Goal: Navigation & Orientation: Find specific page/section

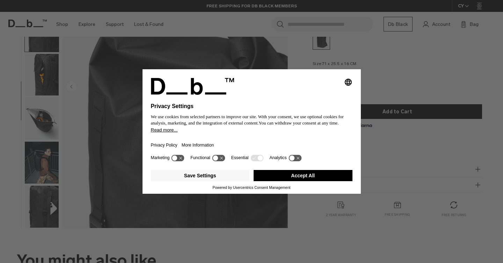
scroll to position [100, 0]
click at [291, 178] on button "Accept All" at bounding box center [303, 175] width 99 height 11
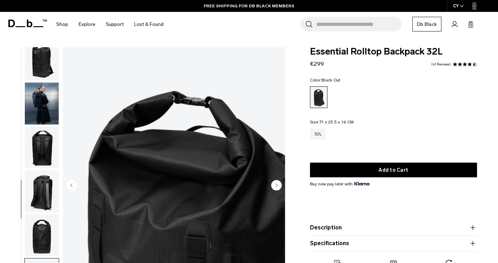
scroll to position [0, 0]
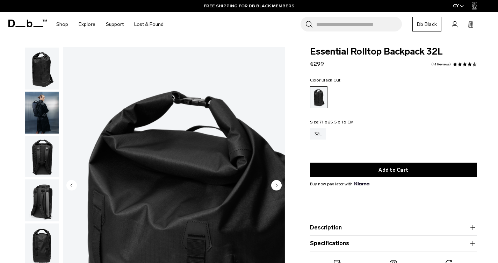
click at [49, 154] on img "button" at bounding box center [42, 157] width 34 height 42
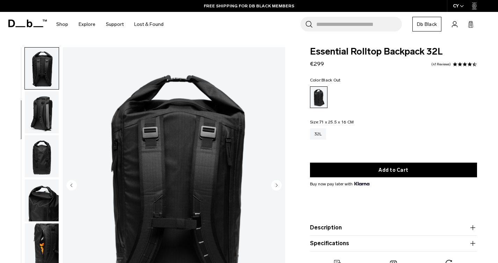
click at [42, 160] on img "button" at bounding box center [42, 156] width 34 height 42
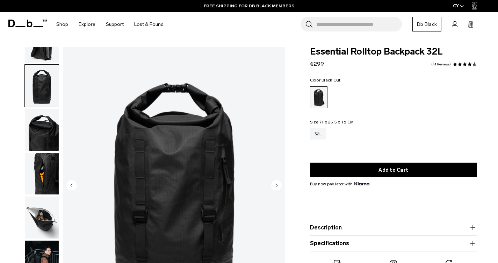
scroll to position [161, 0]
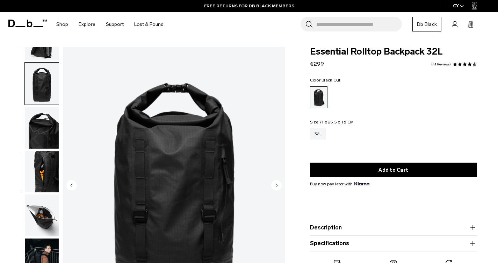
click at [42, 173] on img "button" at bounding box center [42, 172] width 34 height 42
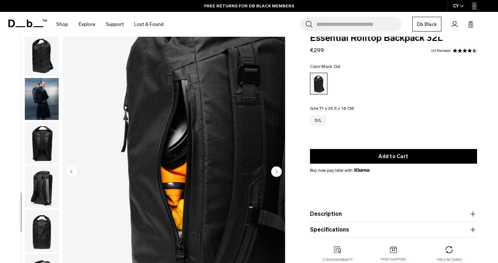
scroll to position [0, 0]
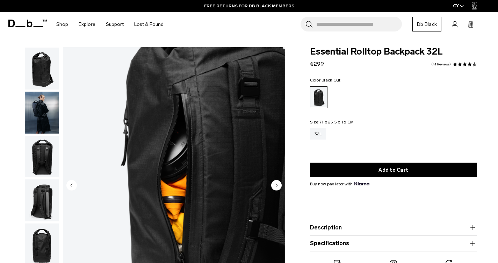
click at [36, 108] on img "button" at bounding box center [42, 113] width 34 height 42
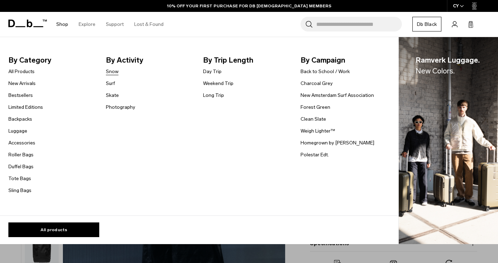
click at [112, 71] on link "Snow" at bounding box center [112, 71] width 13 height 7
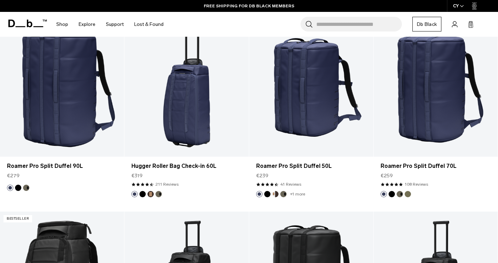
scroll to position [756, 0]
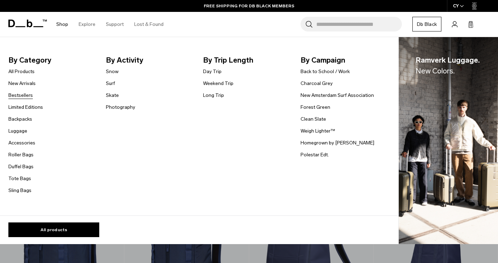
click at [19, 92] on link "Bestsellers" at bounding box center [20, 95] width 24 height 7
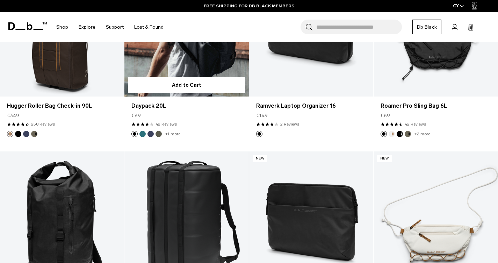
scroll to position [1307, 0]
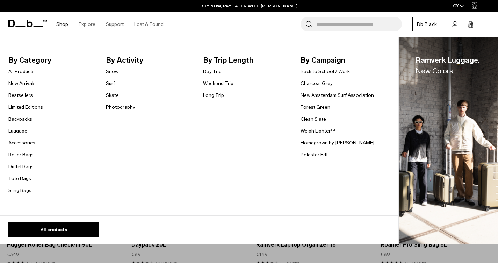
click at [20, 82] on link "New Arrivals" at bounding box center [21, 83] width 27 height 7
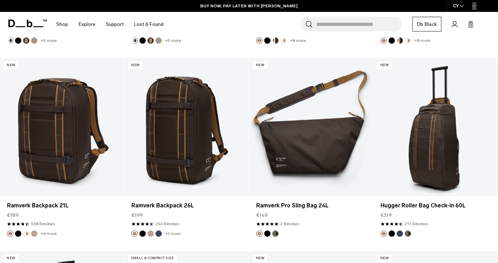
scroll to position [1432, 0]
